Goal: Task Accomplishment & Management: Manage account settings

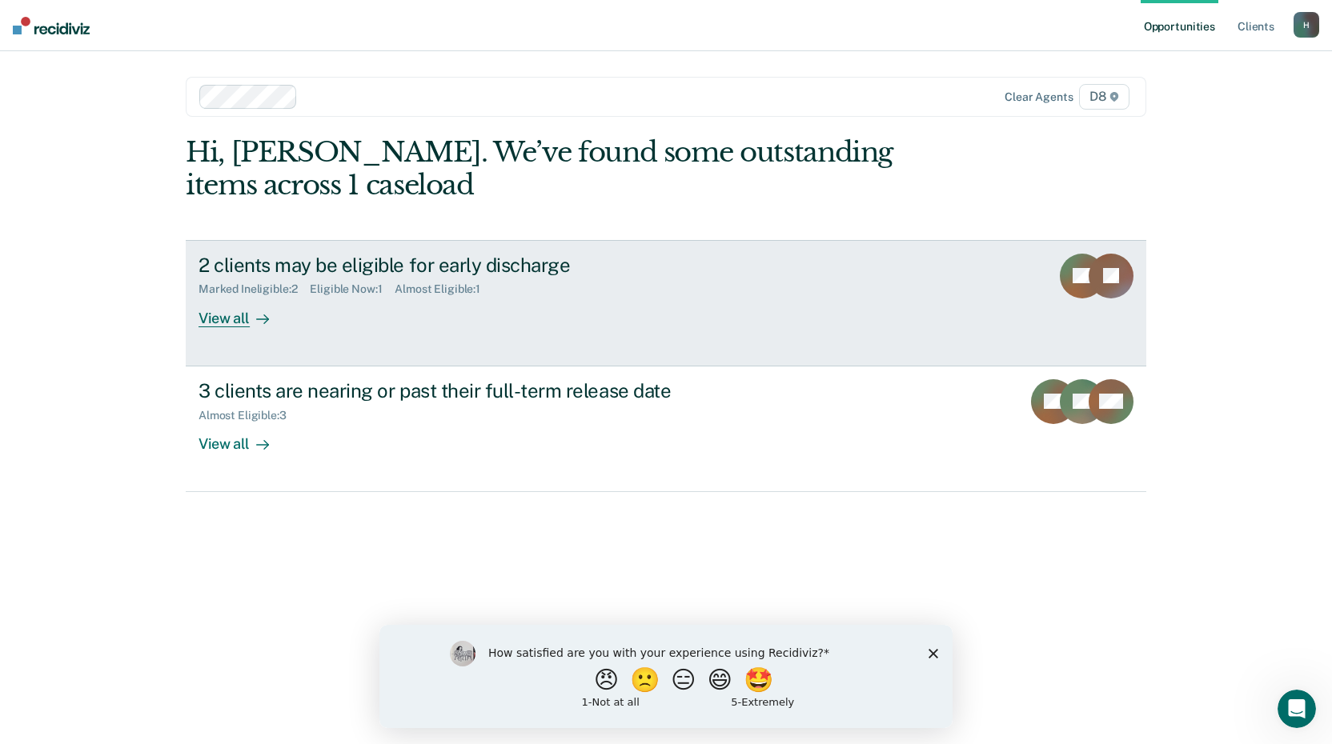
click at [248, 318] on div "View all" at bounding box center [244, 311] width 90 height 31
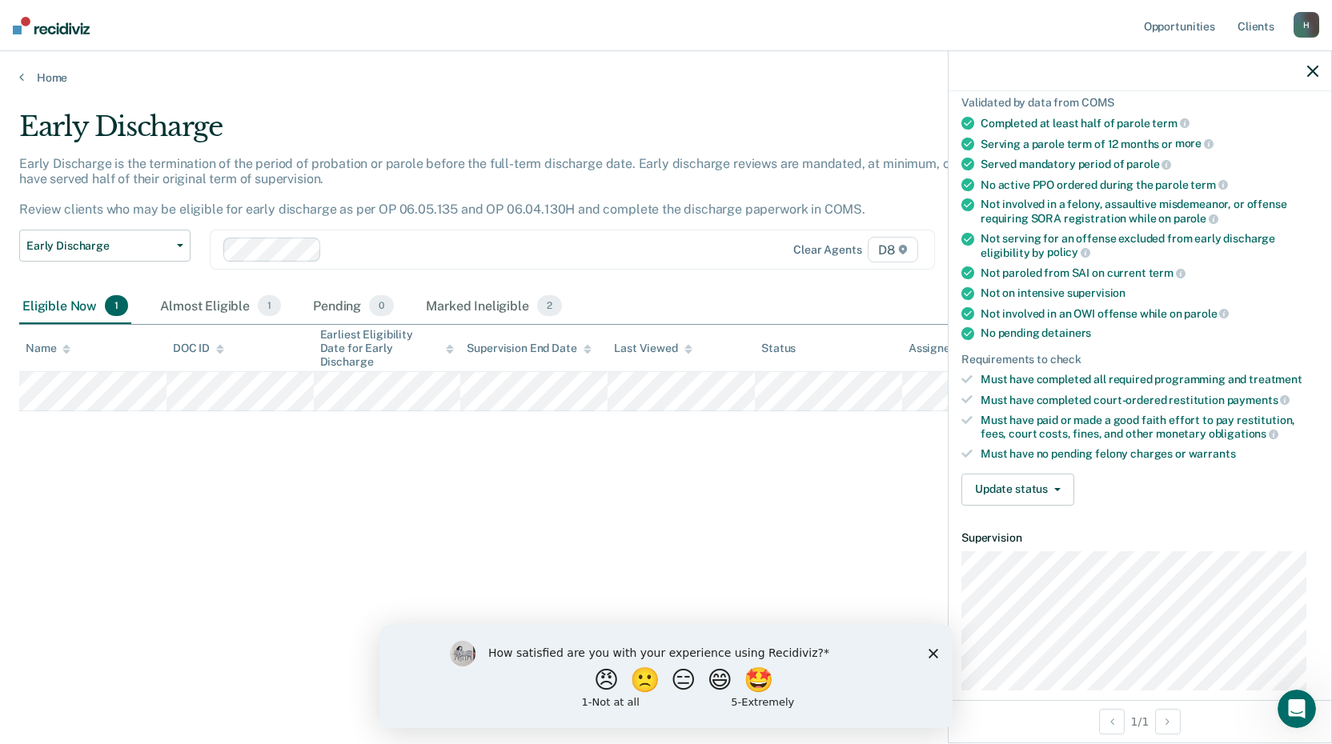
scroll to position [160, 0]
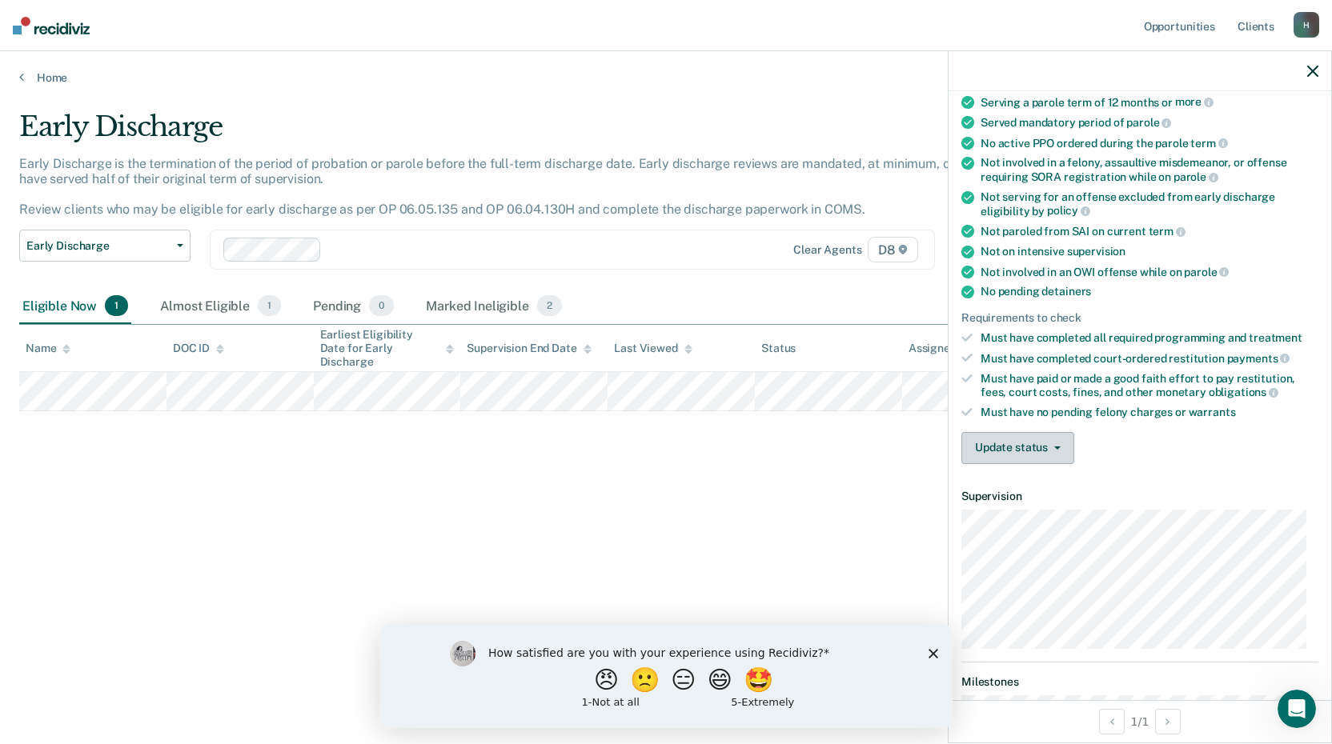
click at [1058, 442] on button "Update status" at bounding box center [1017, 448] width 113 height 32
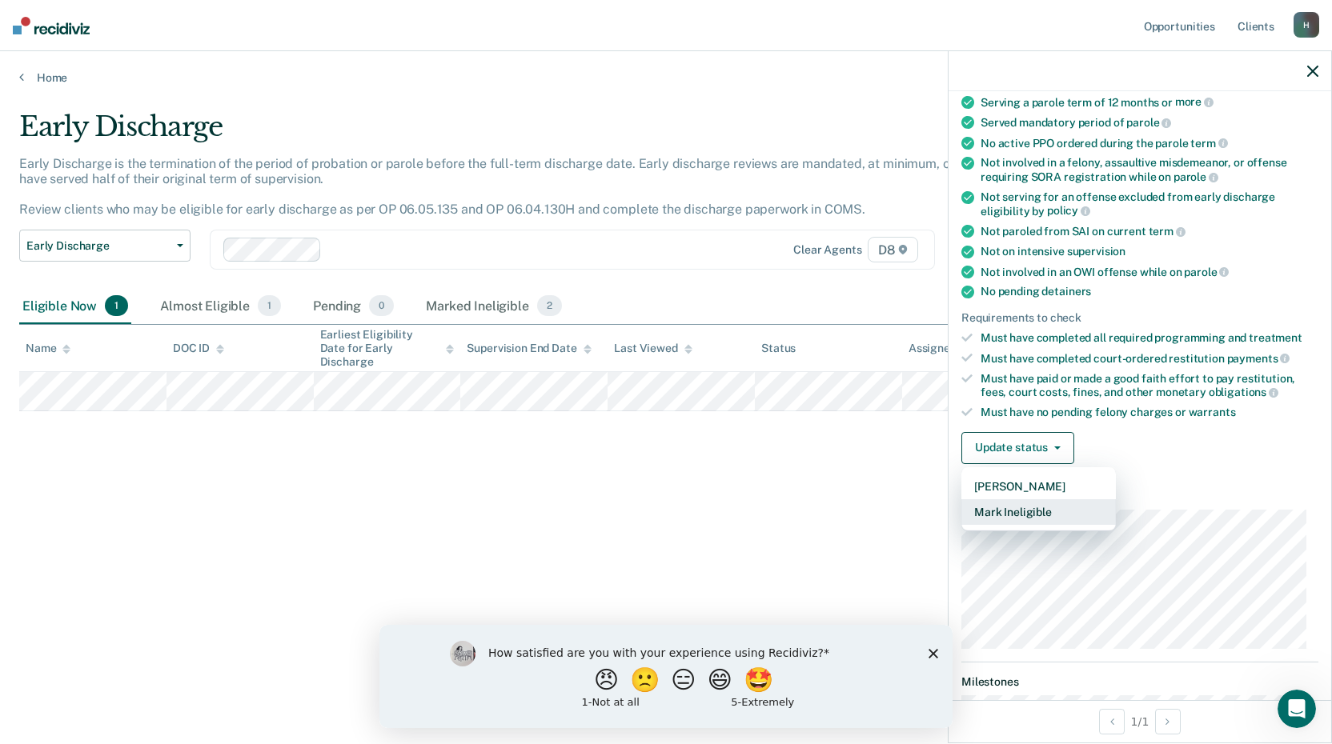
click at [1052, 511] on button "Mark Ineligible" at bounding box center [1038, 512] width 154 height 26
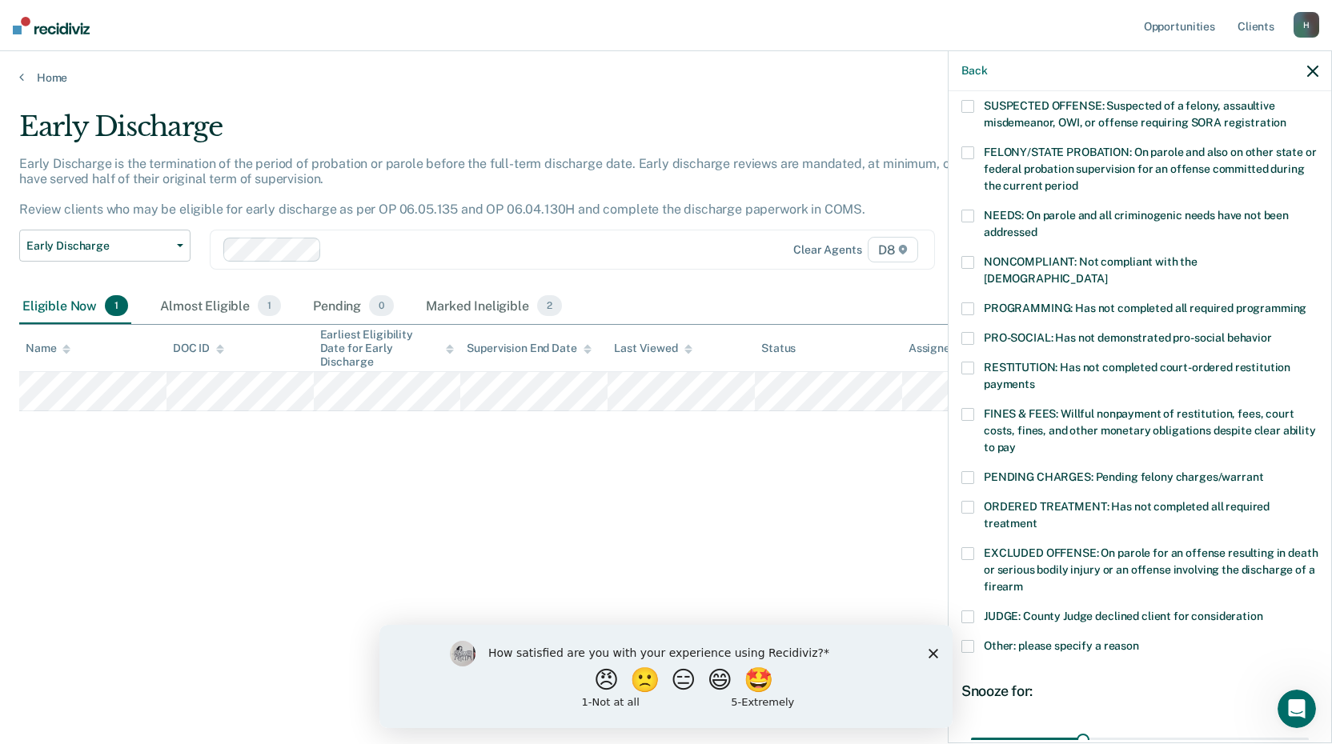
click at [972, 303] on span at bounding box center [967, 309] width 13 height 13
click at [971, 501] on span at bounding box center [967, 507] width 13 height 13
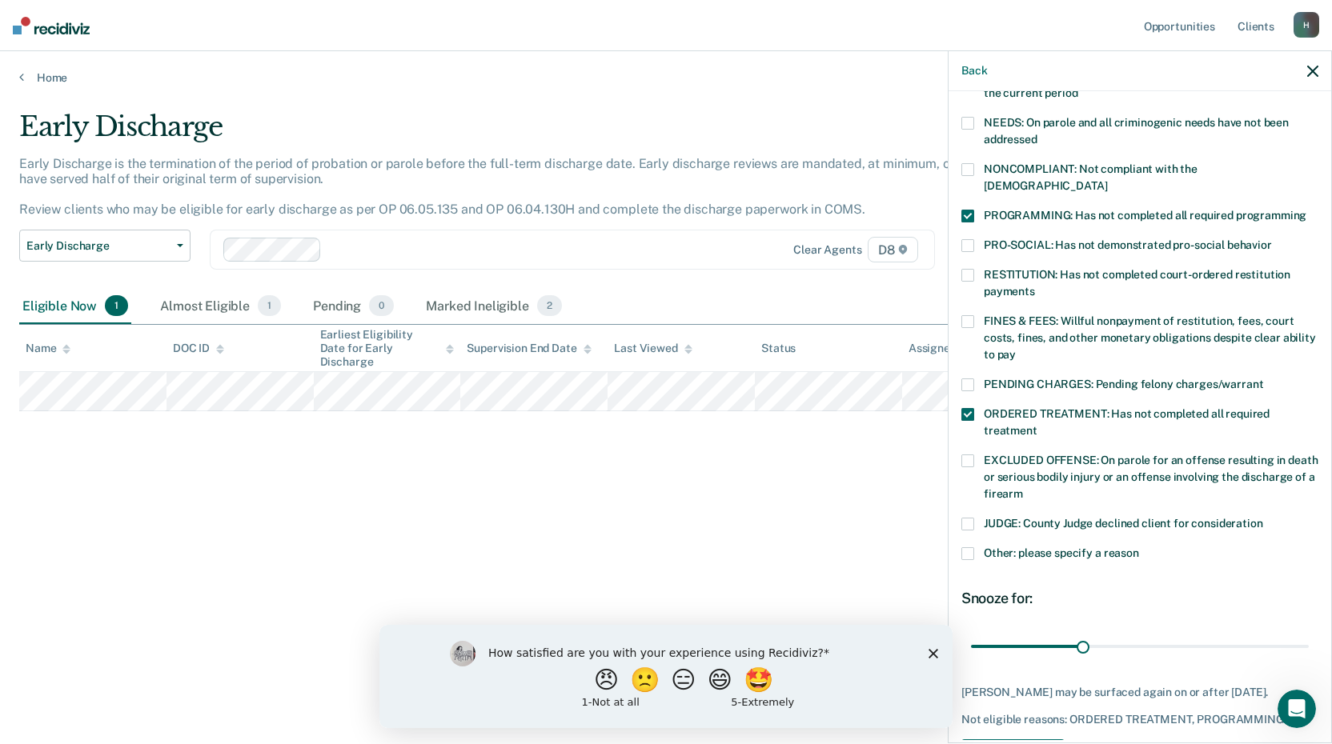
scroll to position [308, 0]
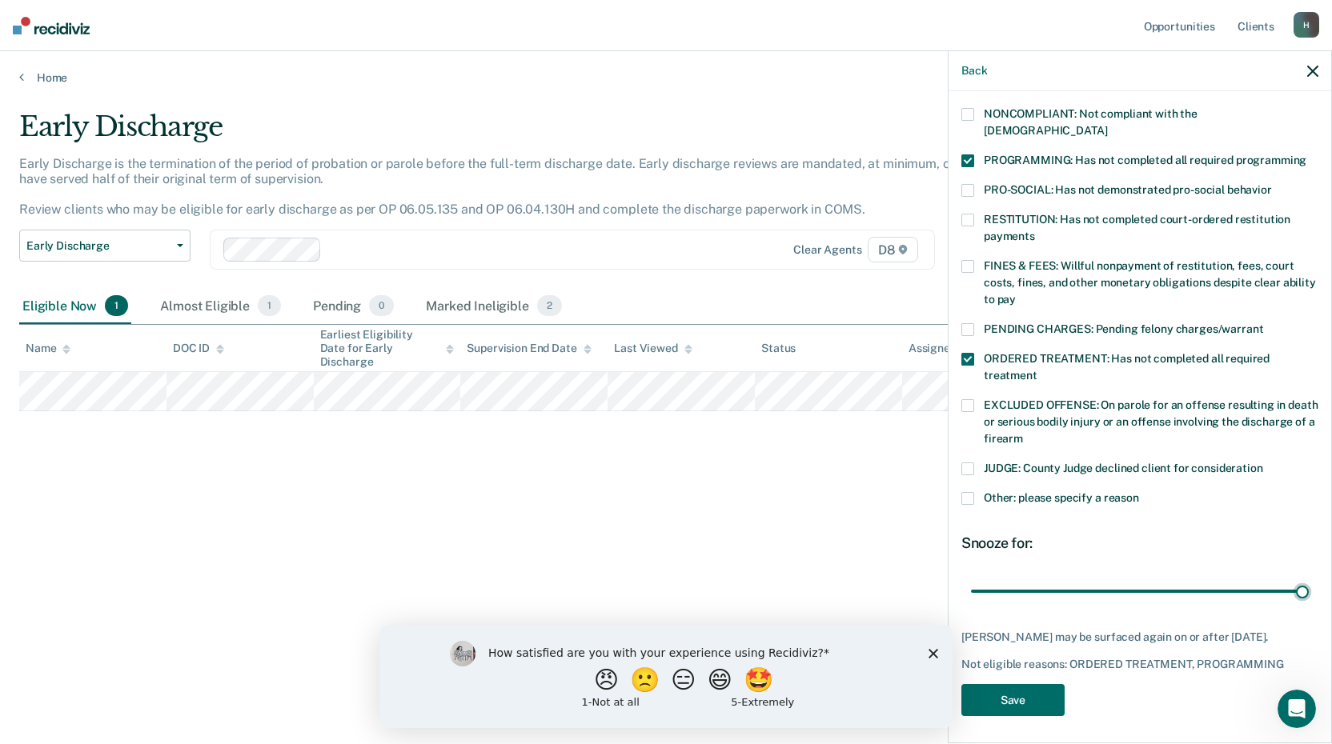
drag, startPoint x: 1080, startPoint y: 570, endPoint x: 1330, endPoint y: 560, distance: 249.9
type input "90"
click at [1309, 577] on input "range" at bounding box center [1140, 591] width 338 height 28
click at [1047, 690] on button "Save" at bounding box center [1012, 700] width 103 height 33
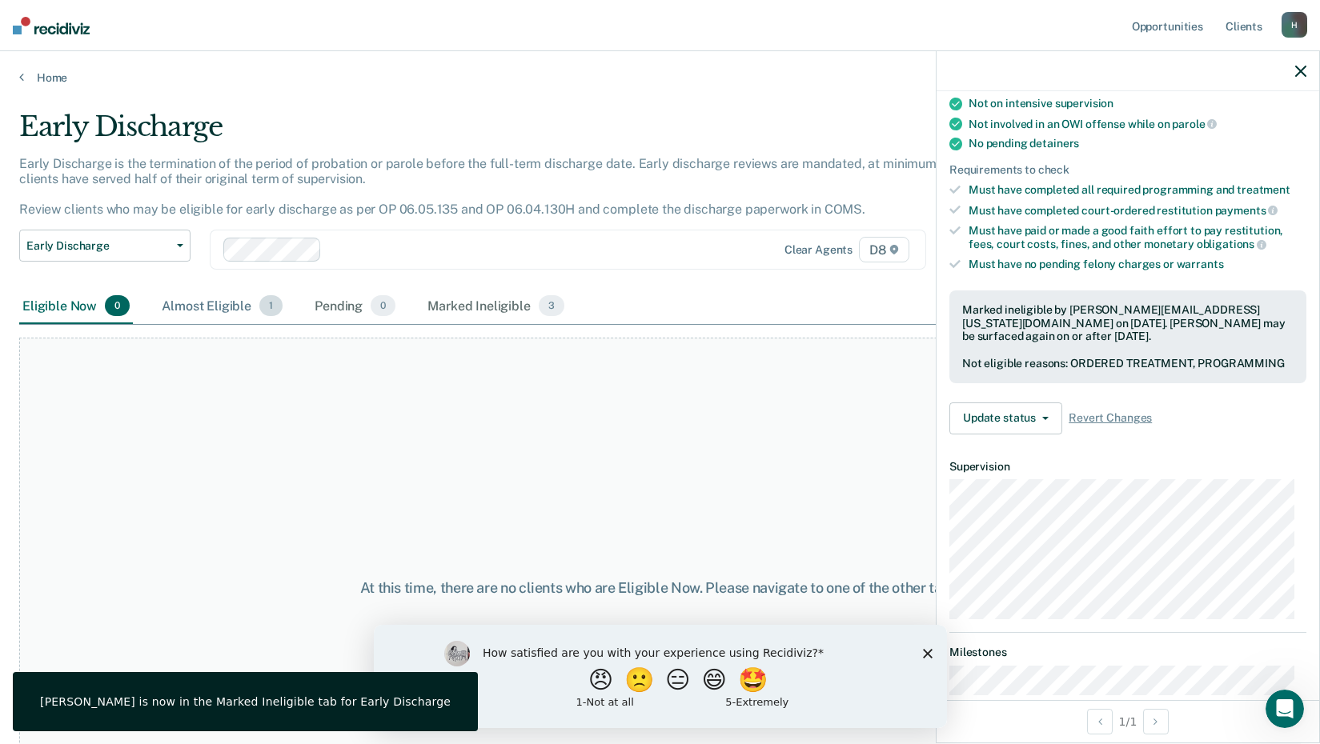
click at [238, 307] on div "Almost Eligible 1" at bounding box center [221, 306] width 127 height 35
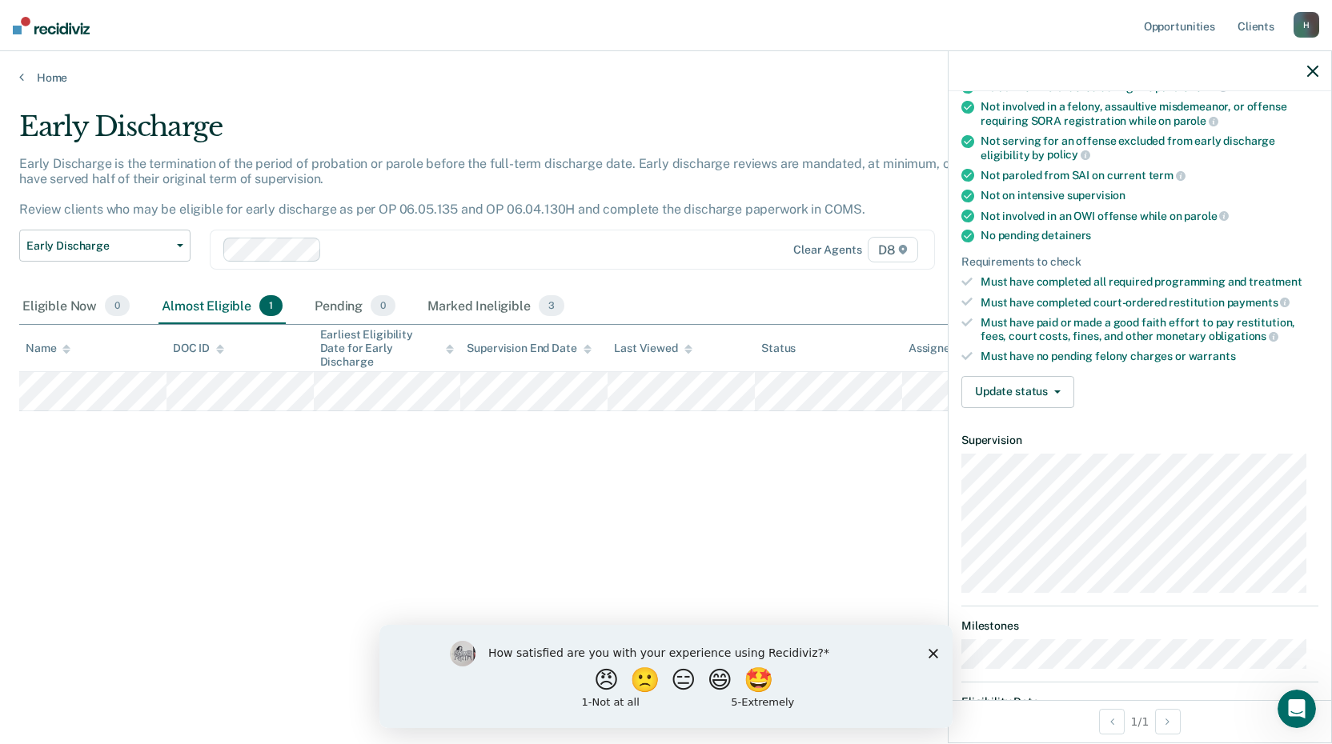
scroll to position [291, 0]
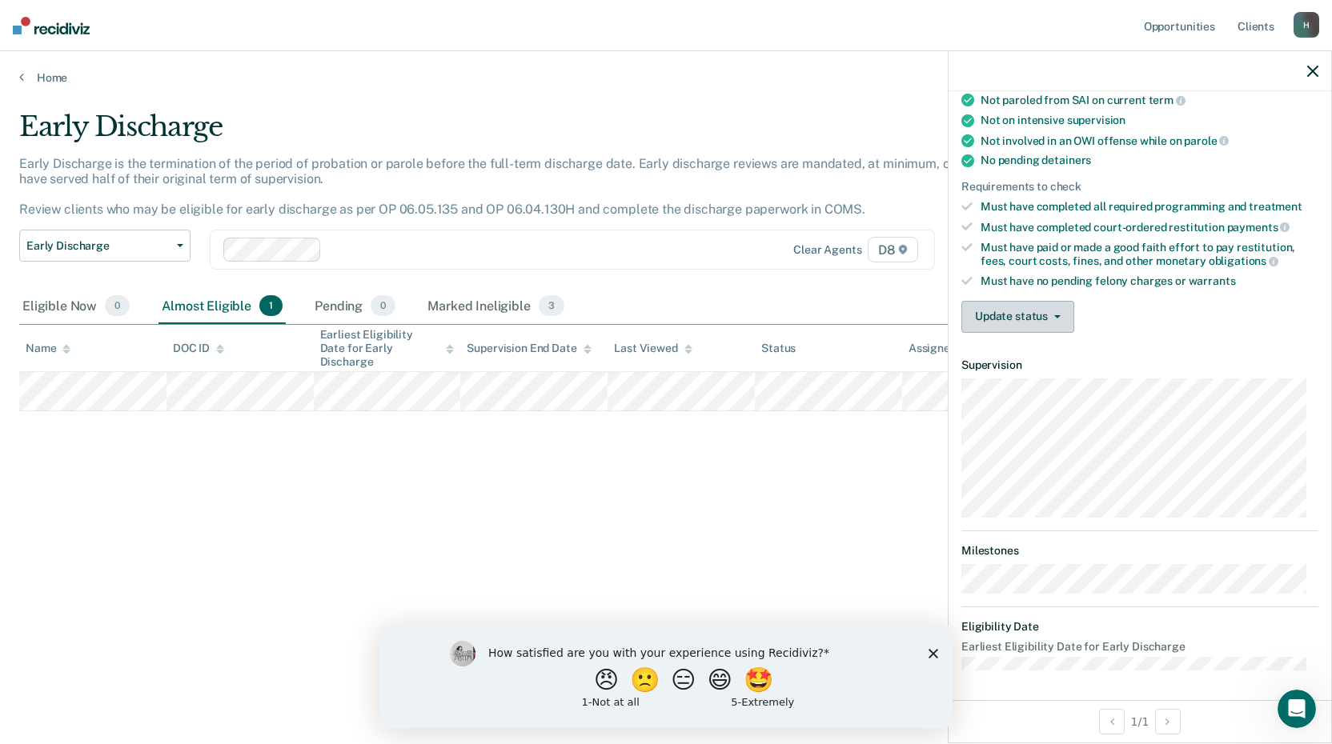
click at [1061, 312] on button "Update status" at bounding box center [1017, 317] width 113 height 32
click at [503, 308] on div "Marked Ineligible 3" at bounding box center [495, 306] width 143 height 35
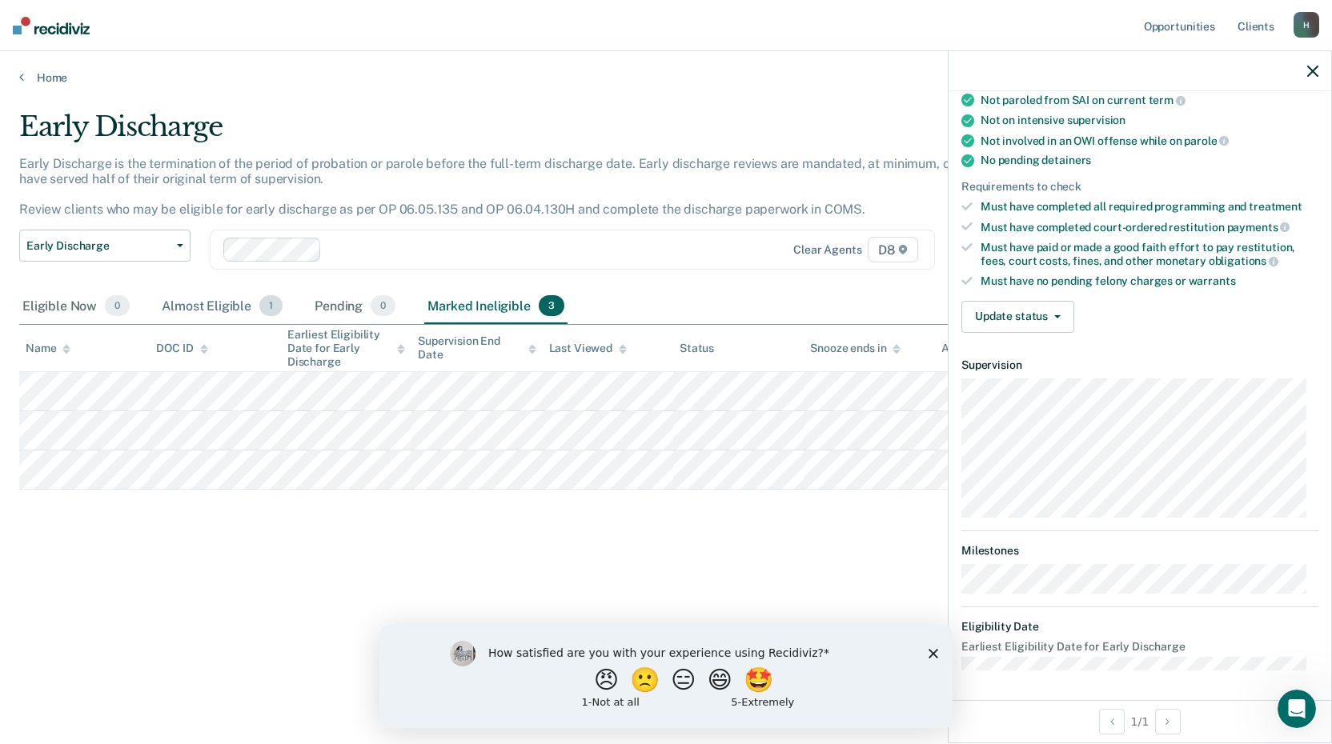
click at [226, 309] on div "Almost Eligible 1" at bounding box center [221, 306] width 127 height 35
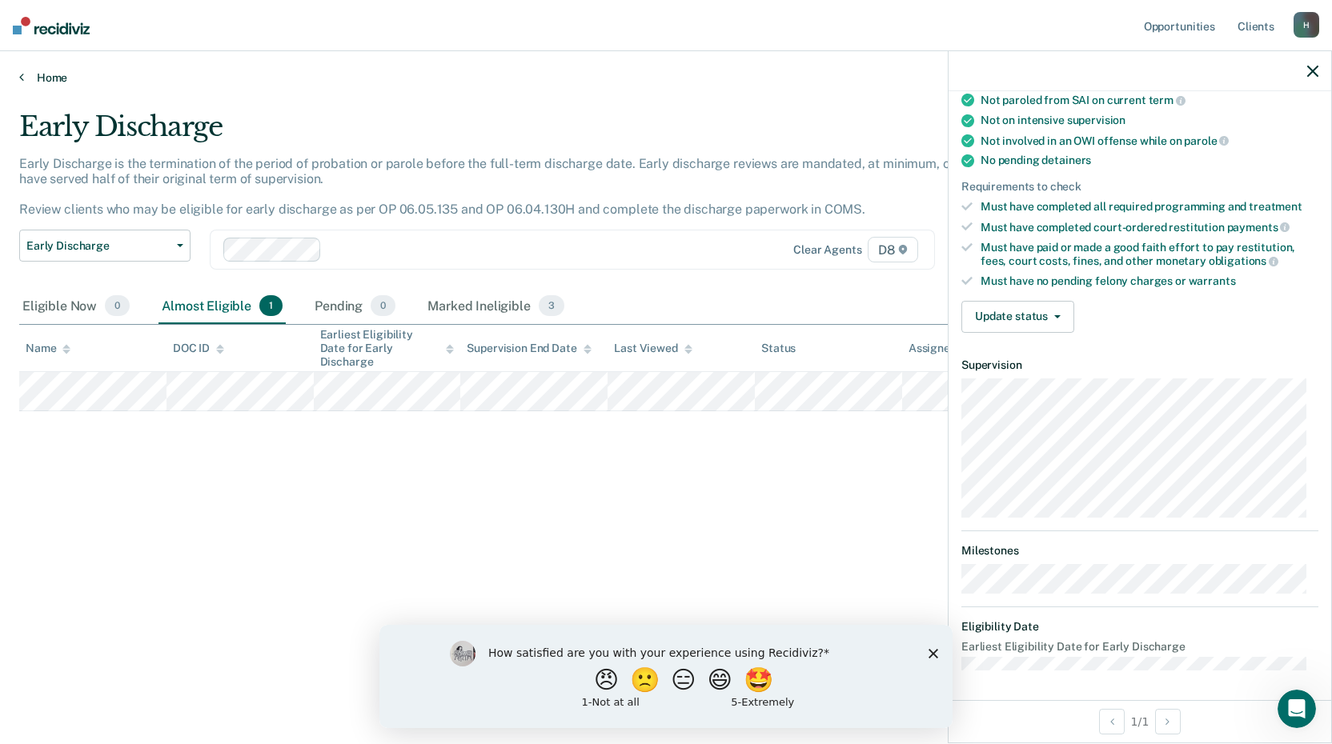
click at [49, 78] on link "Home" at bounding box center [665, 77] width 1293 height 14
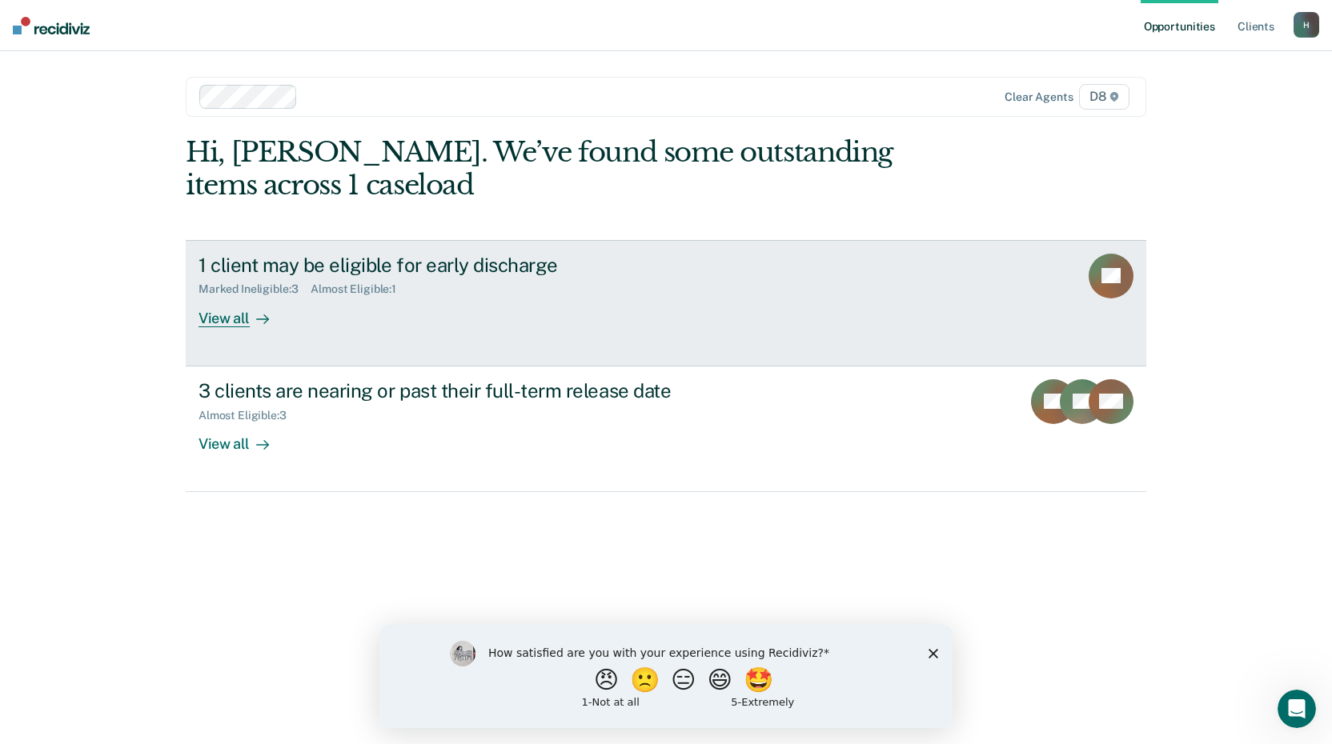
click at [243, 319] on div "View all" at bounding box center [244, 311] width 90 height 31
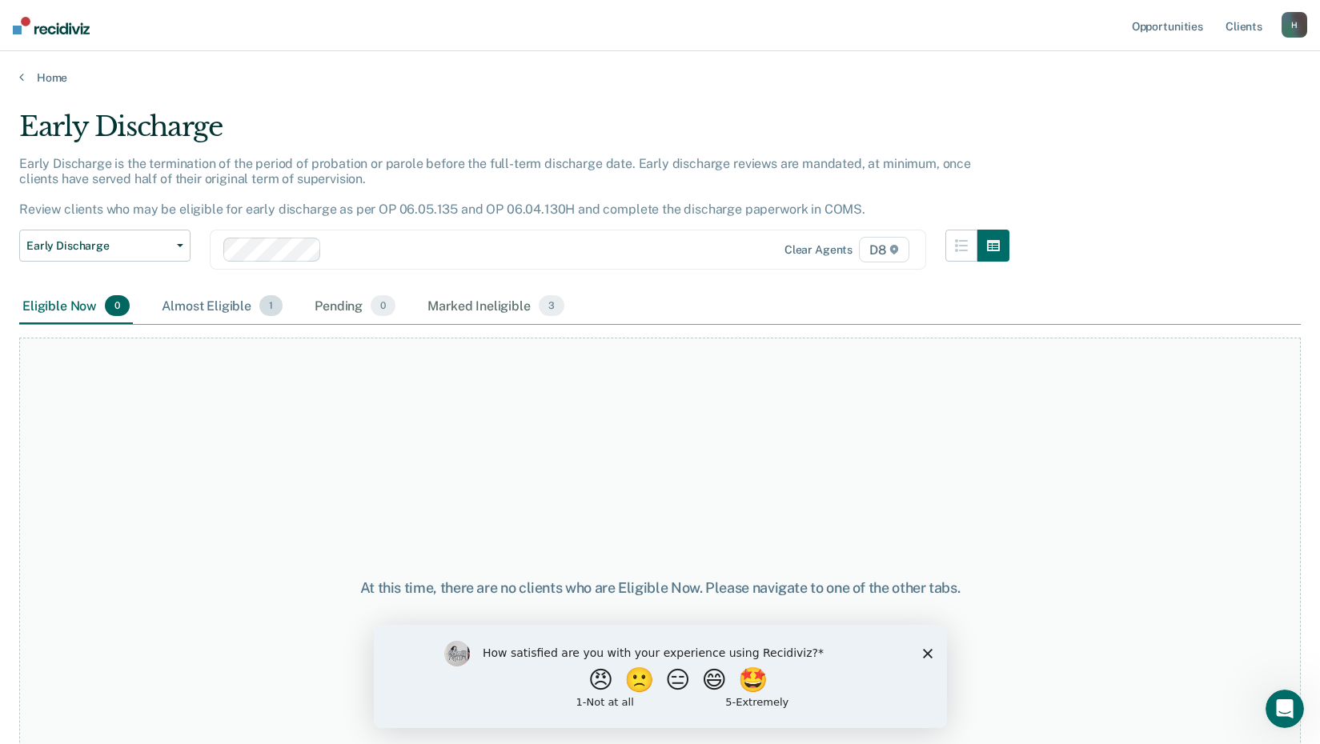
click at [243, 307] on div "Almost Eligible 1" at bounding box center [221, 306] width 127 height 35
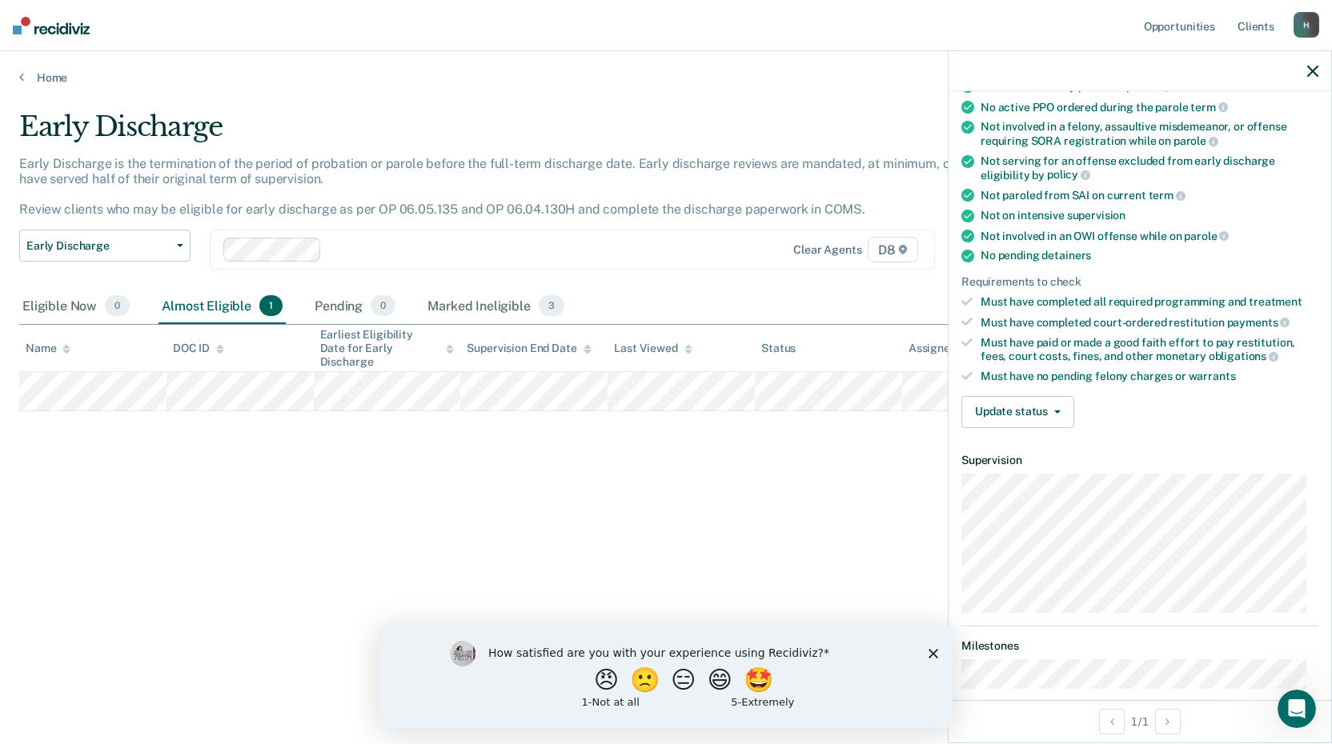
scroll to position [240, 0]
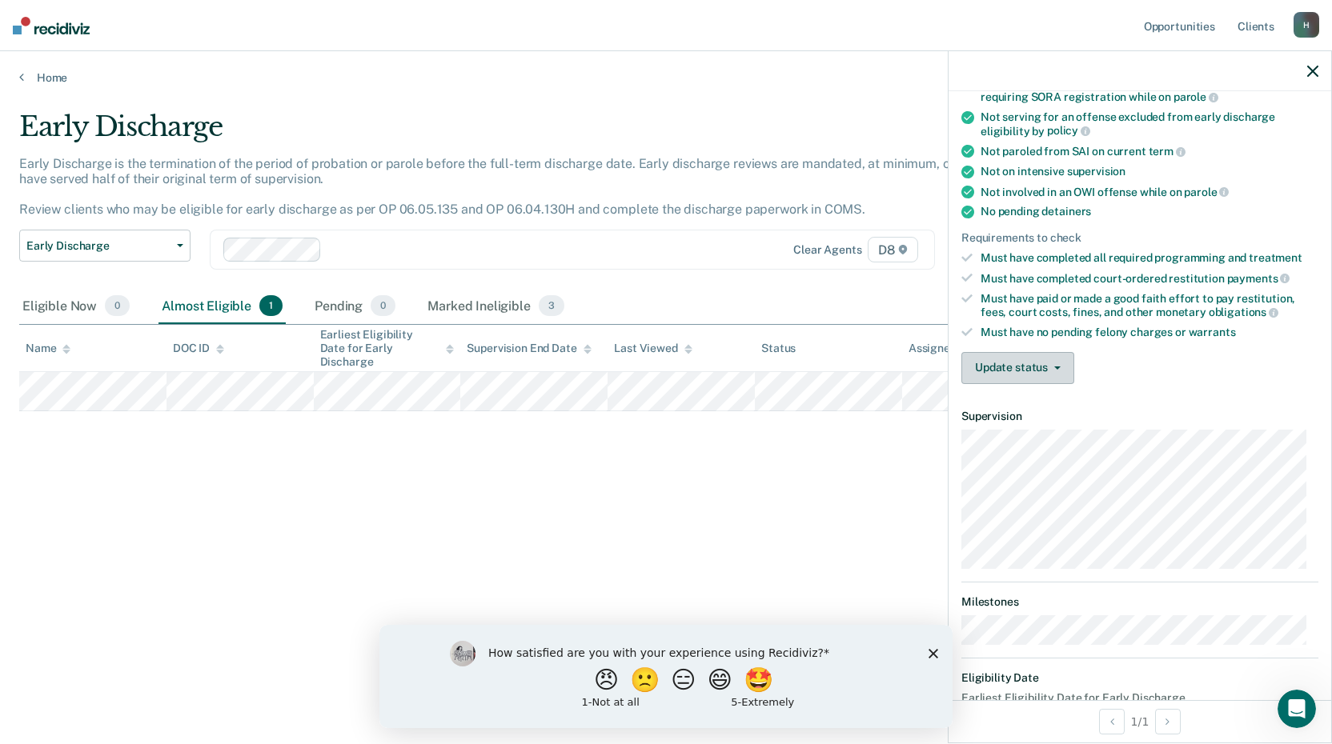
click at [1065, 366] on button "Update status" at bounding box center [1017, 368] width 113 height 32
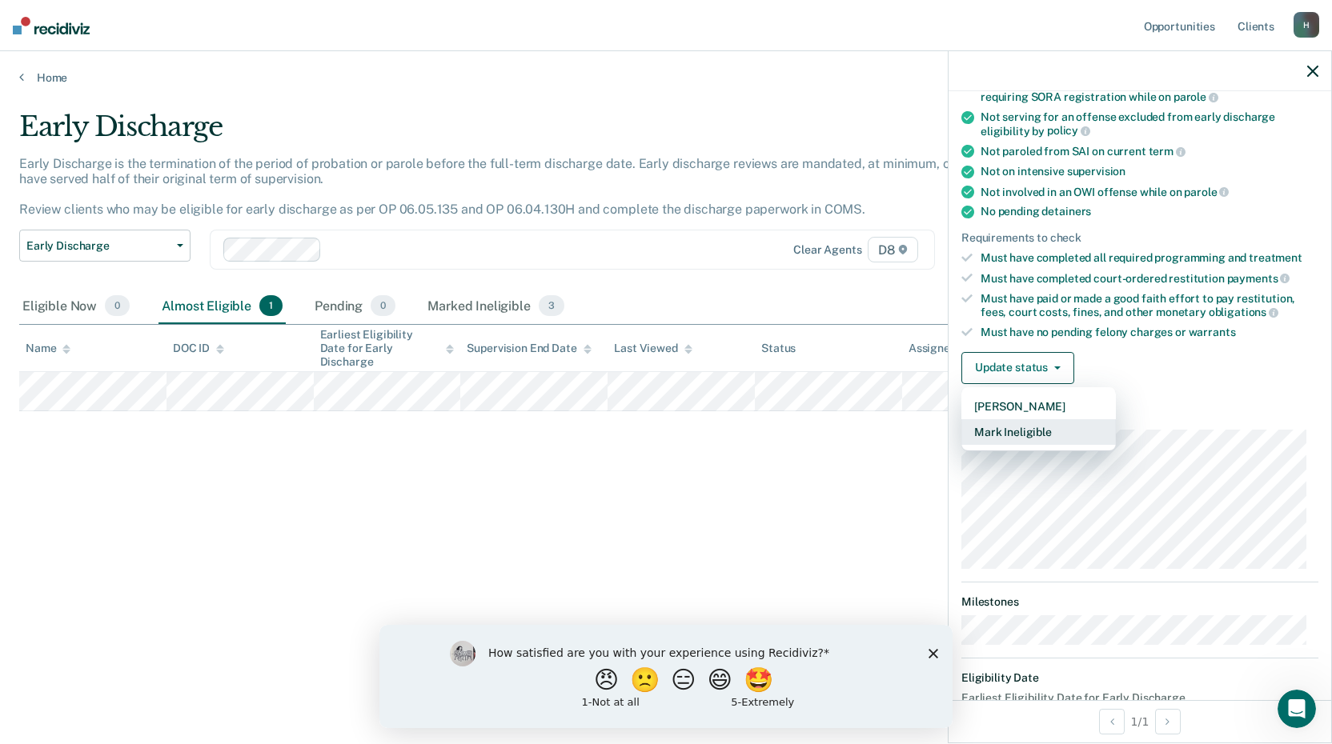
click at [1021, 427] on button "Mark Ineligible" at bounding box center [1038, 432] width 154 height 26
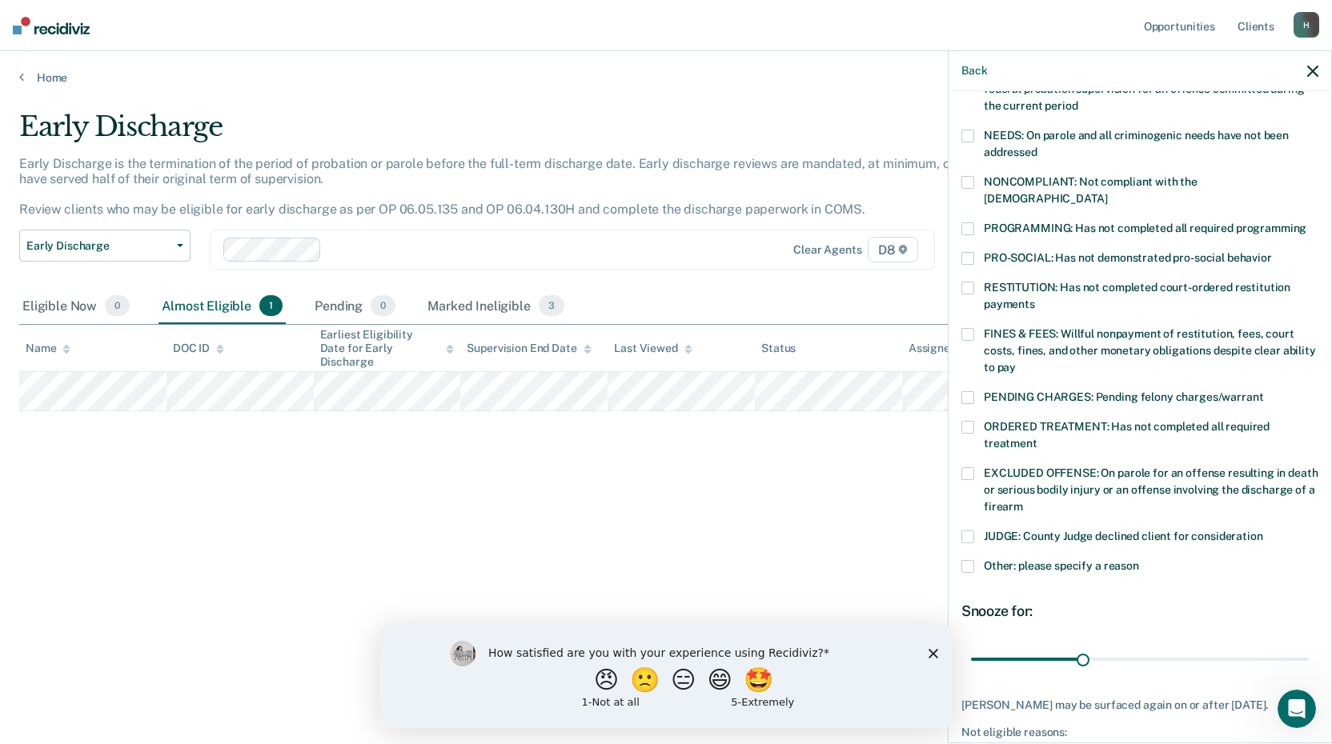
click at [971, 328] on span at bounding box center [967, 334] width 13 height 13
drag, startPoint x: 1093, startPoint y: 636, endPoint x: 1330, endPoint y: 656, distance: 238.6
type input "90"
click at [1309, 656] on input "range" at bounding box center [1140, 659] width 338 height 28
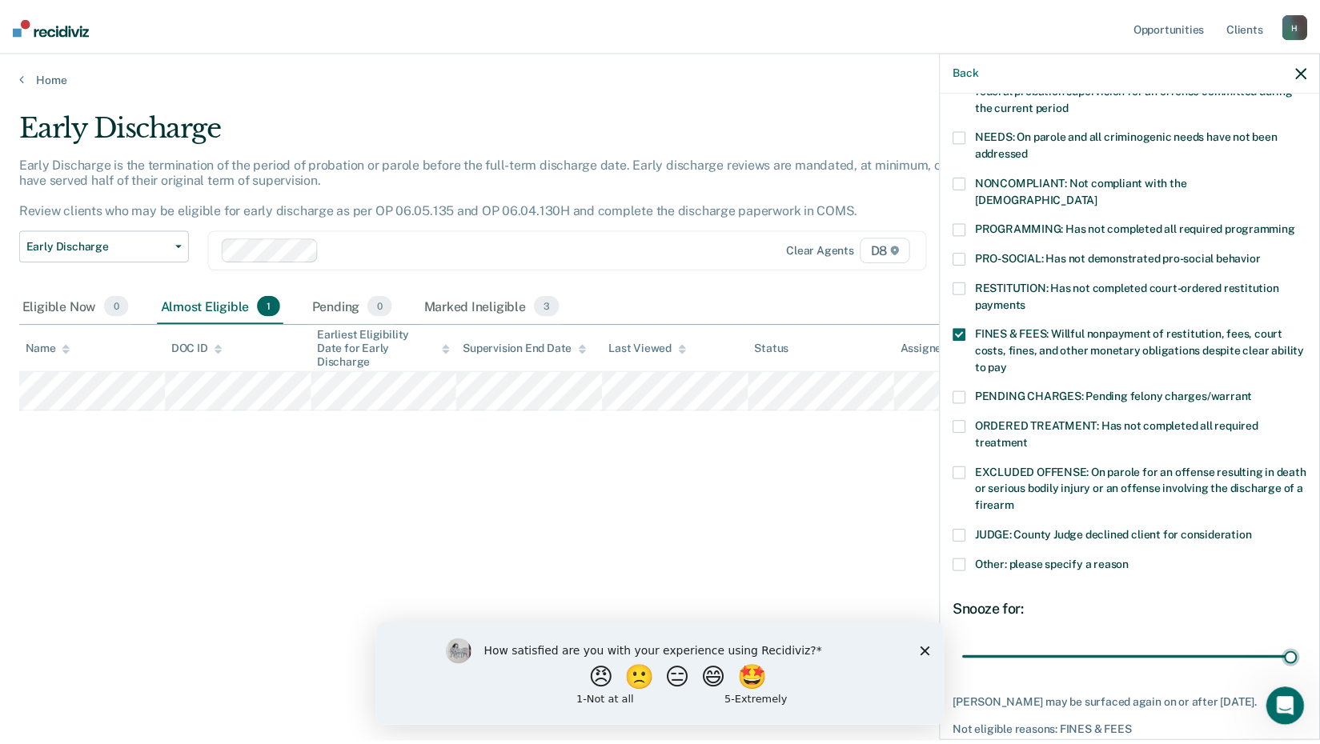
scroll to position [308, 0]
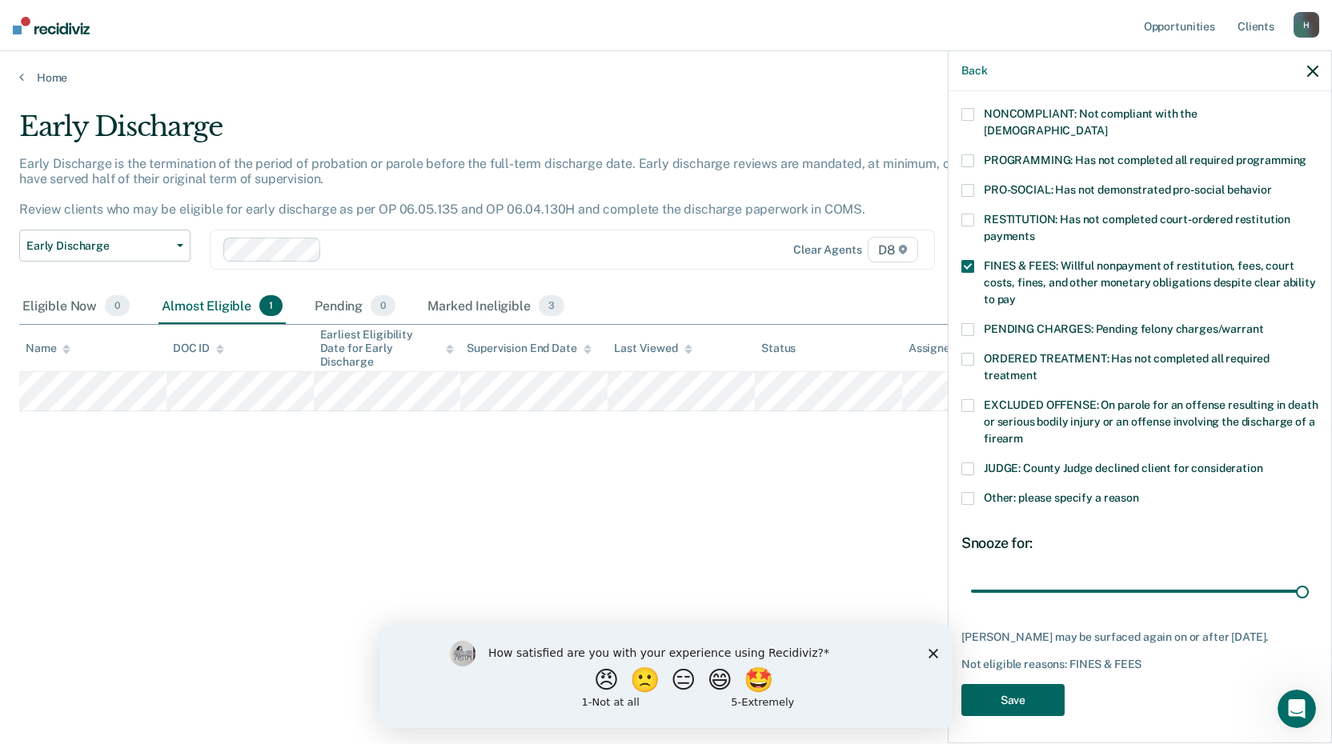
click at [1028, 708] on button "Save" at bounding box center [1012, 700] width 103 height 33
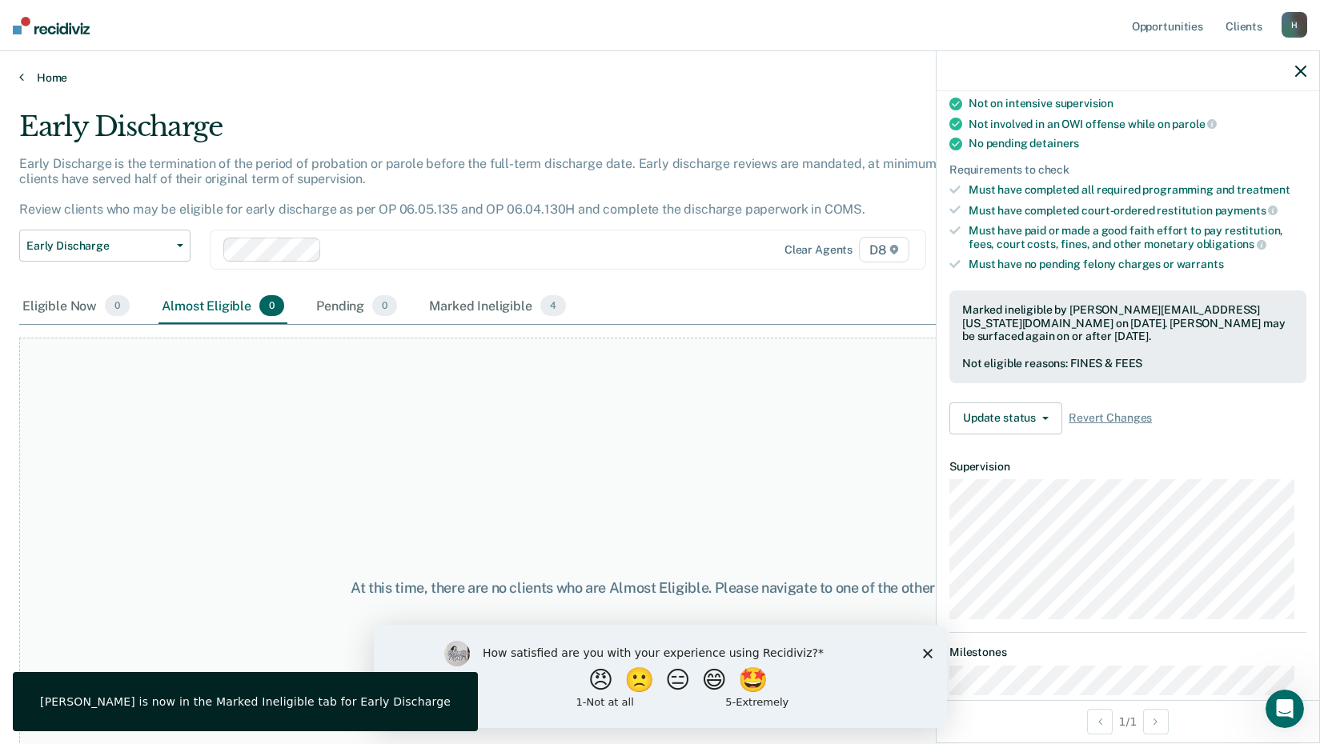
click at [50, 77] on link "Home" at bounding box center [659, 77] width 1281 height 14
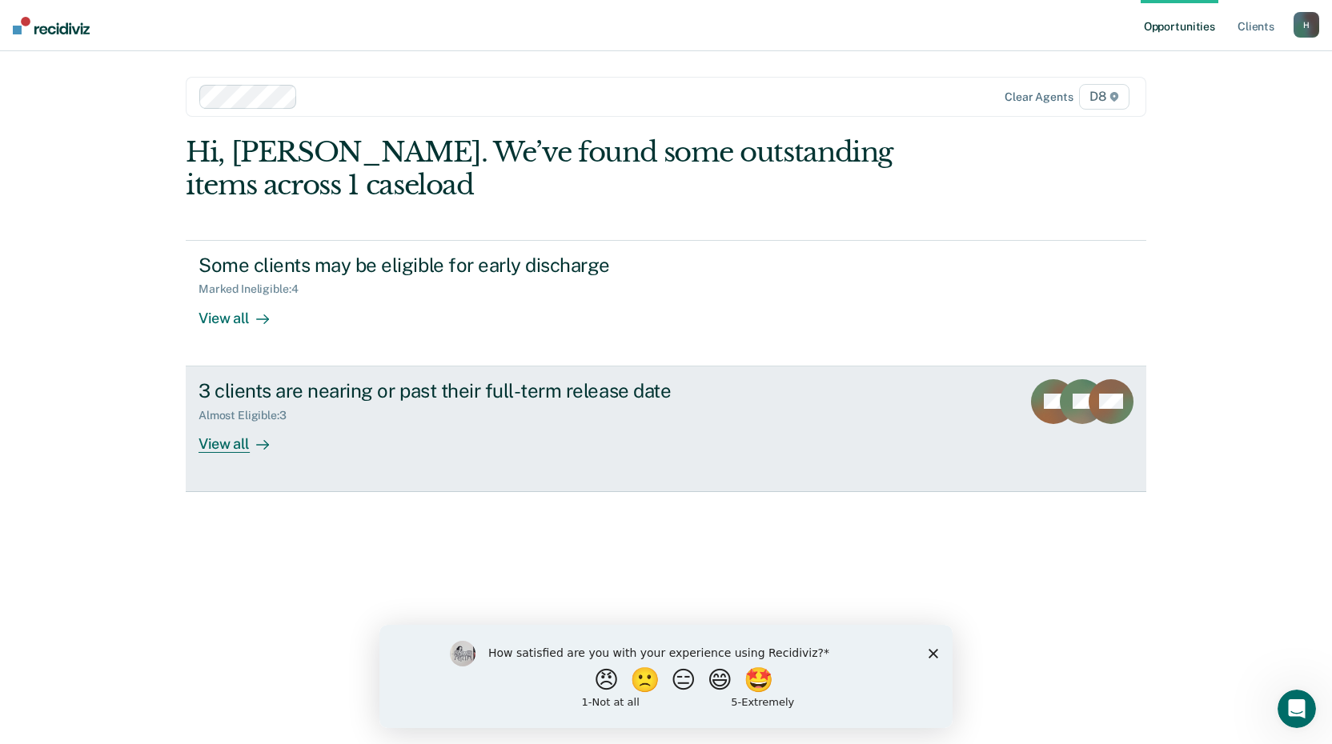
click at [244, 450] on div "View all" at bounding box center [244, 437] width 90 height 31
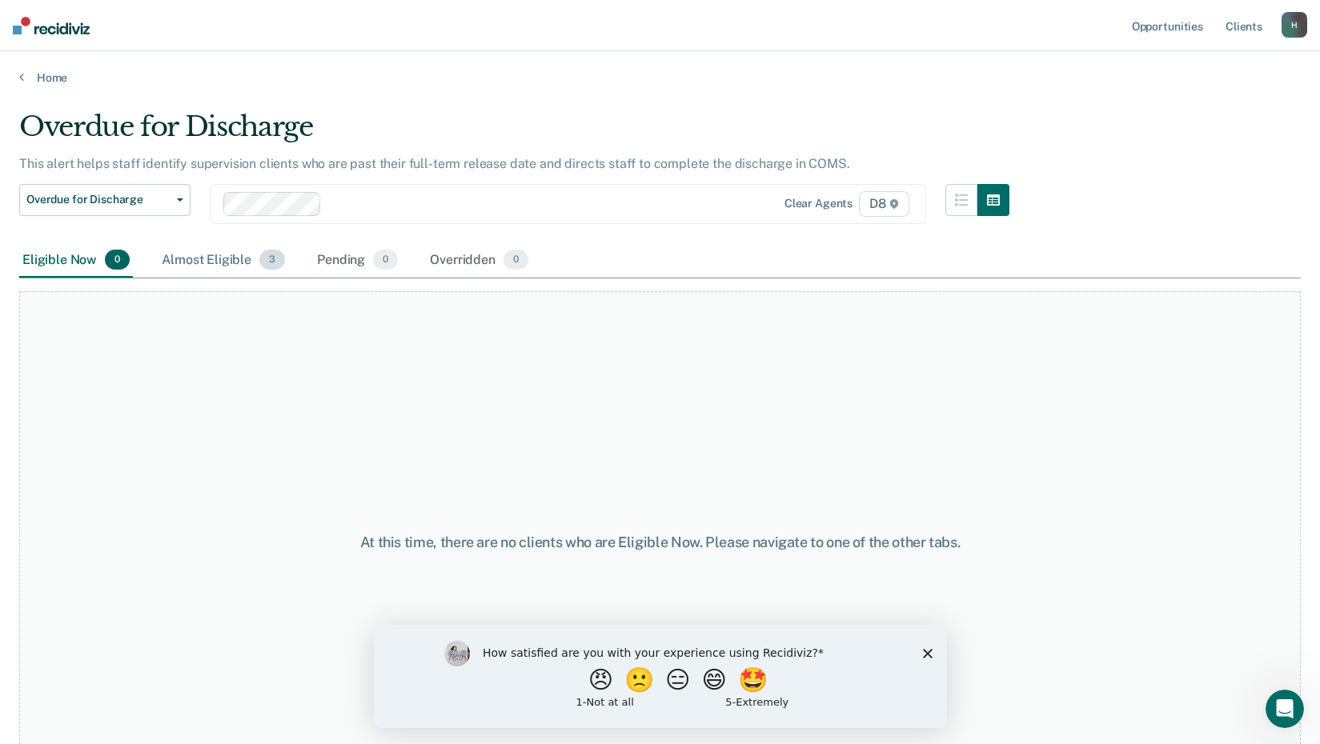
click at [218, 259] on div "Almost Eligible 3" at bounding box center [223, 260] width 130 height 35
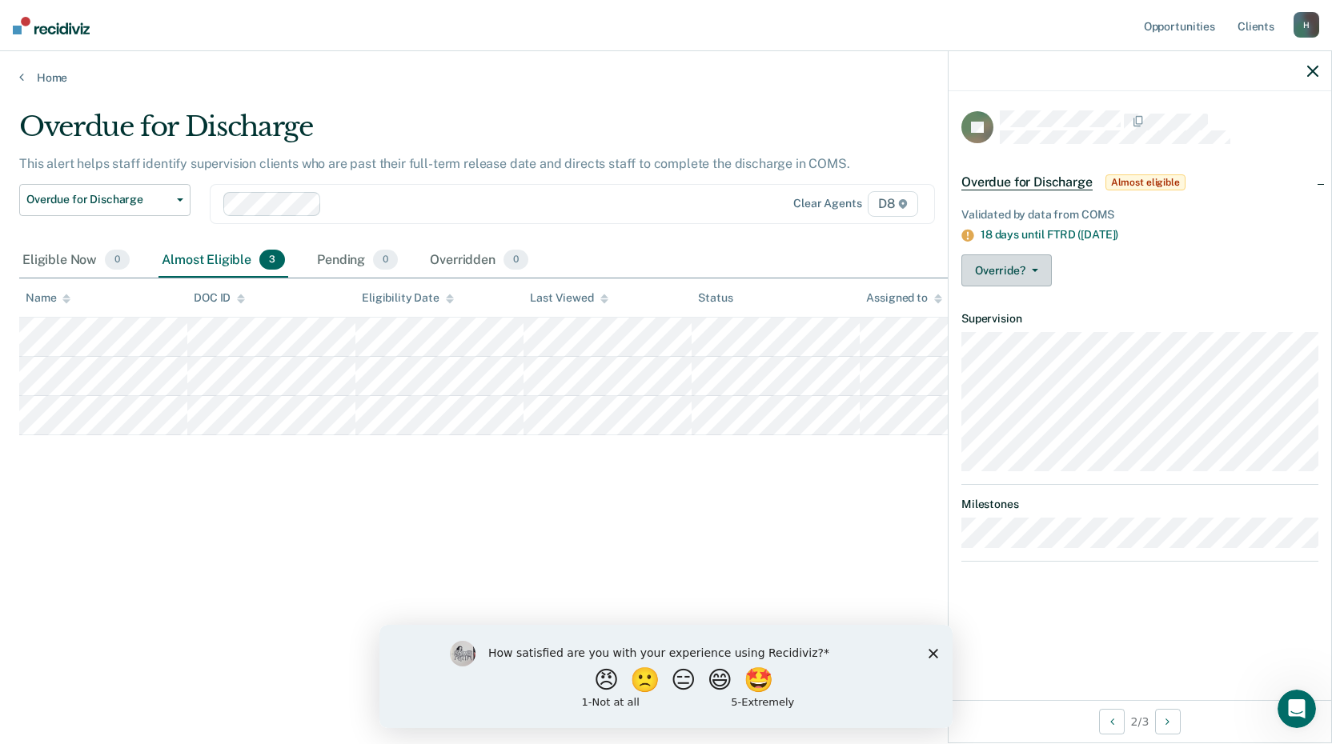
click at [1037, 269] on icon "button" at bounding box center [1035, 270] width 6 height 3
click at [1166, 289] on div "Validated by data from COMS 18 days until FTRD ([DATE]) Override? [PERSON_NAME]…" at bounding box center [1140, 244] width 383 height 110
click at [68, 261] on div "Eligible Now 0" at bounding box center [76, 260] width 114 height 35
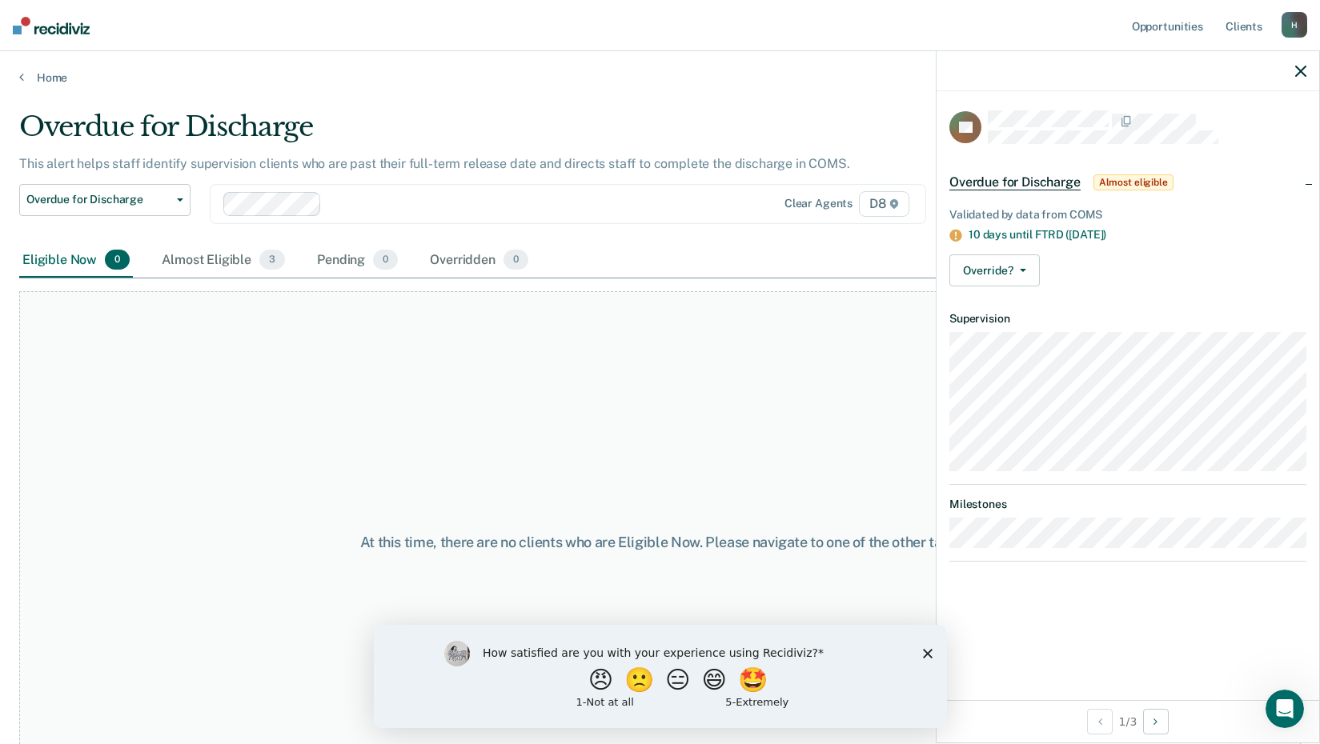
click at [1303, 70] on icon "button" at bounding box center [1300, 71] width 11 height 11
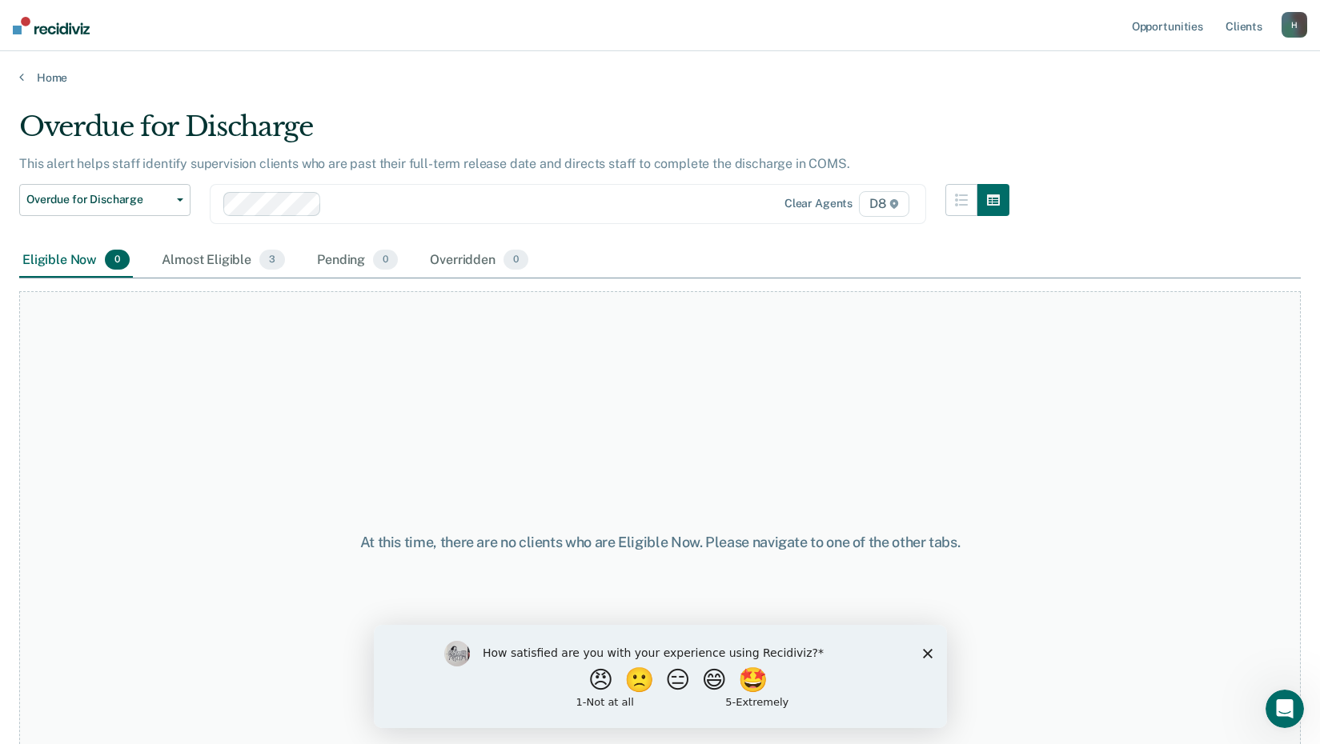
click at [1303, 70] on body "Looks like you’re using Internet Explorer 11. For faster loading and a better e…" at bounding box center [660, 372] width 1320 height 744
click at [1297, 30] on div "H" at bounding box center [1294, 25] width 26 height 26
click at [1198, 107] on link "Log Out" at bounding box center [1229, 105] width 129 height 14
